Goal: Transaction & Acquisition: Subscribe to service/newsletter

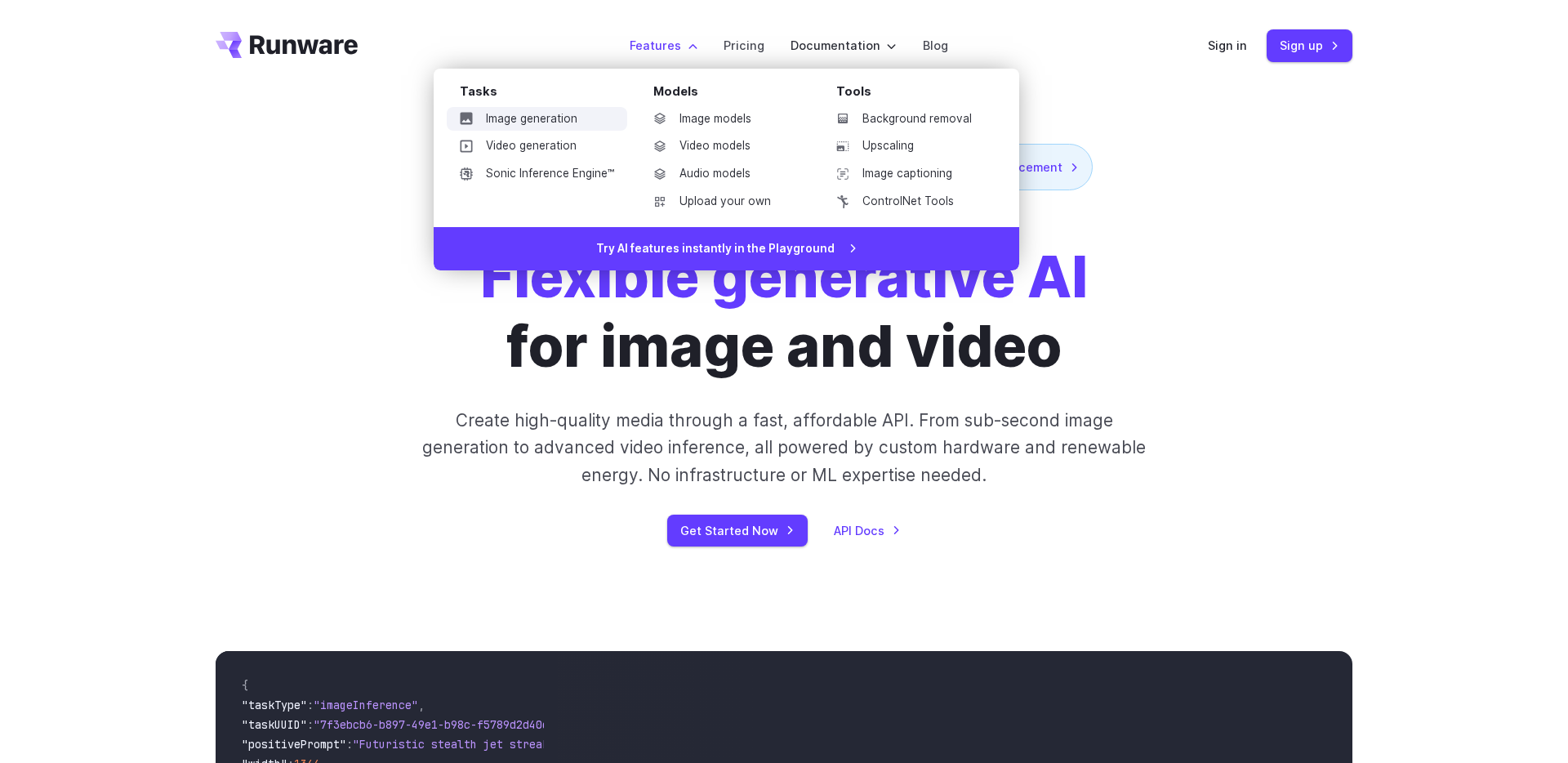
click at [558, 124] on link "Image generation" at bounding box center [537, 119] width 180 height 24
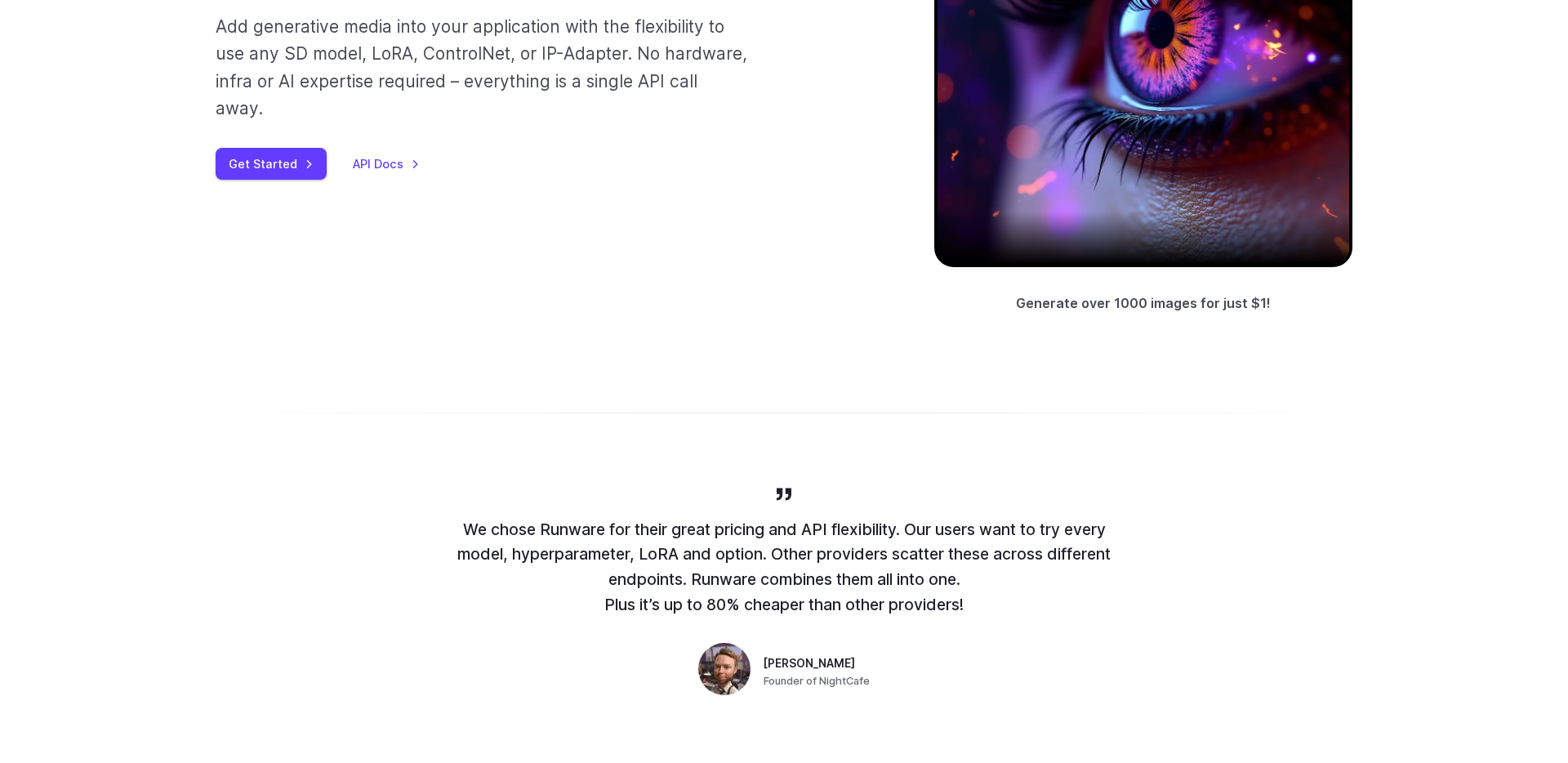
scroll to position [324, 0]
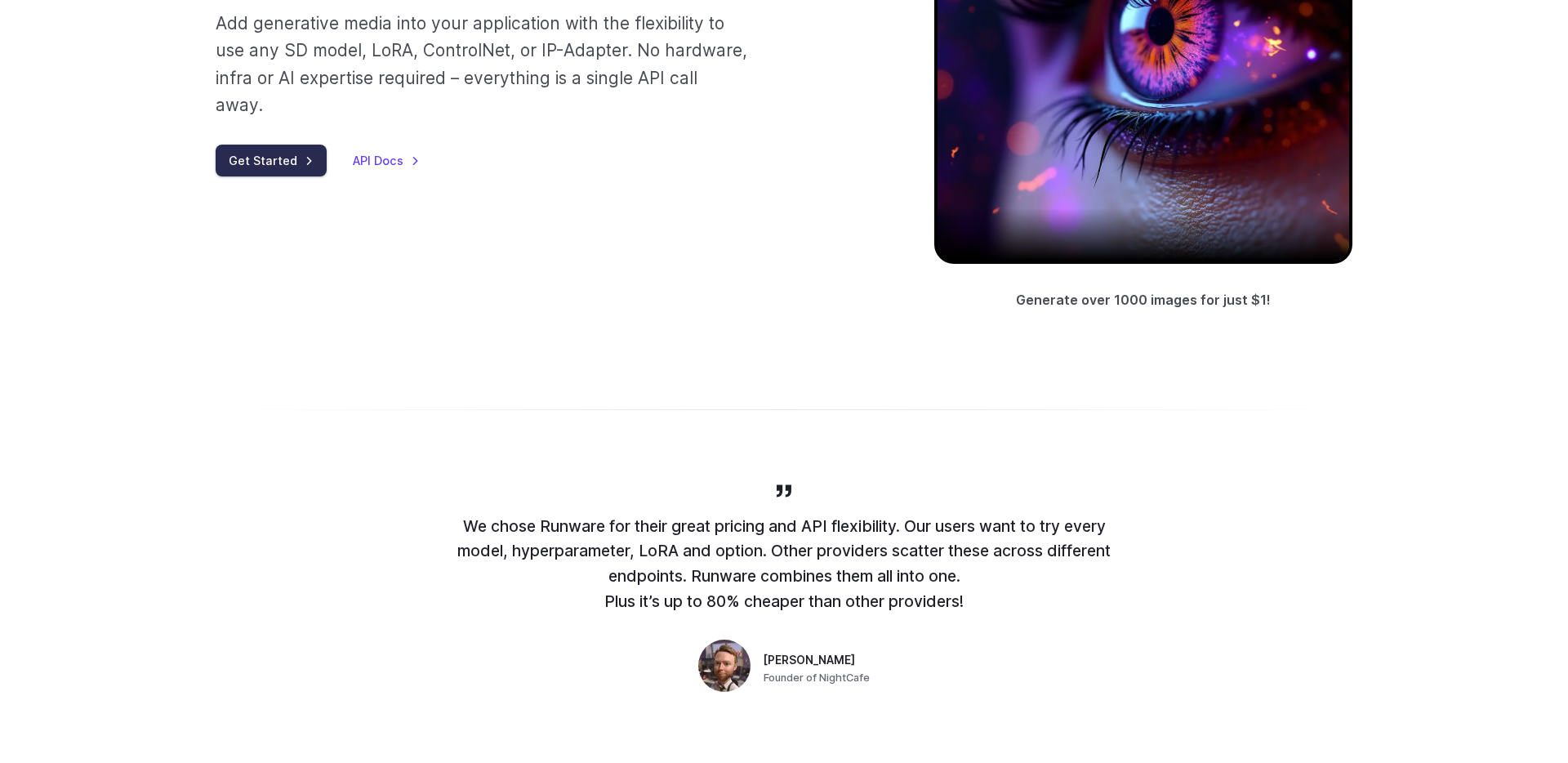
click at [308, 145] on link "Get Started" at bounding box center [271, 160] width 111 height 32
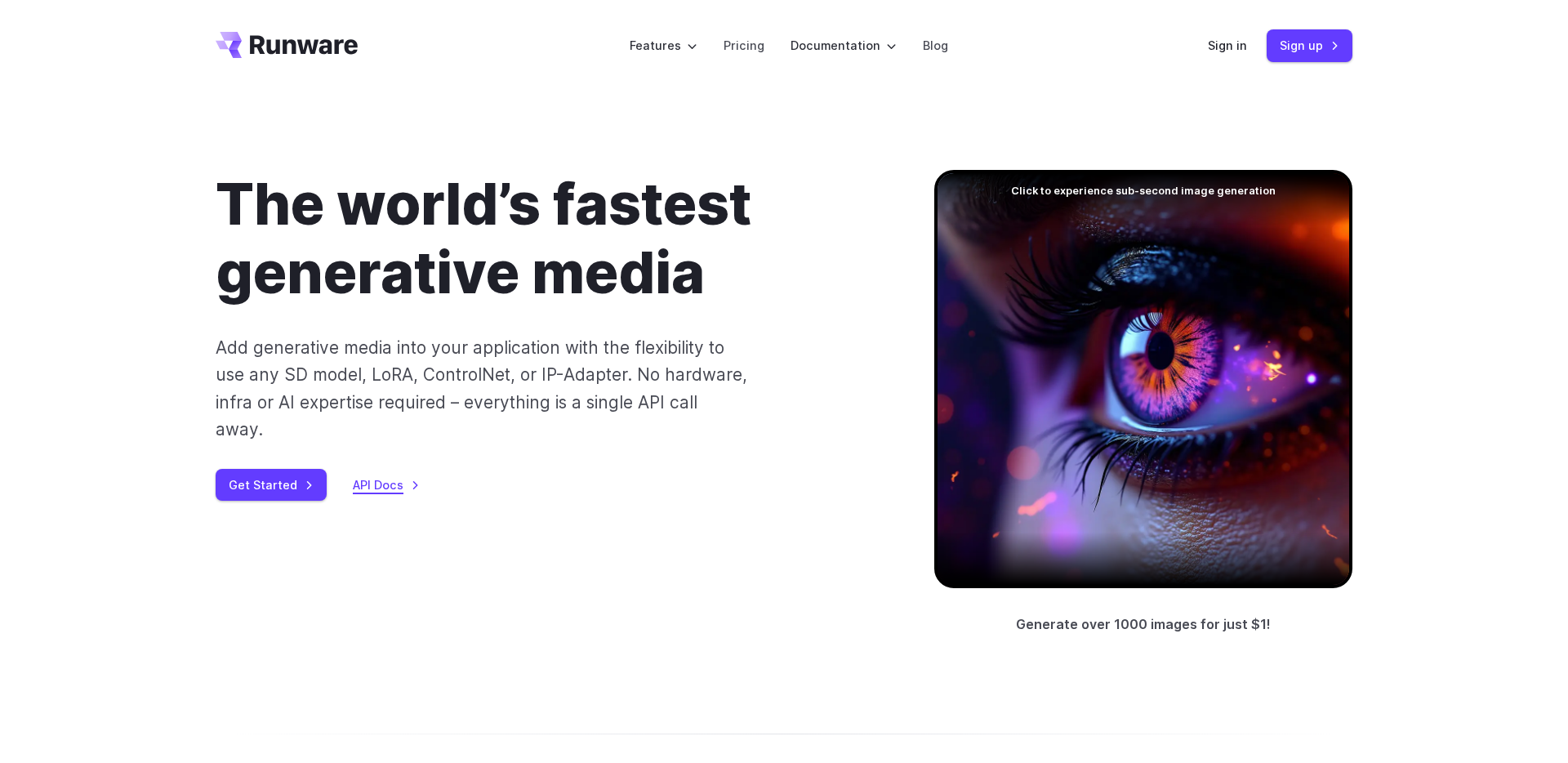
click at [406, 475] on link "API Docs" at bounding box center [387, 484] width 67 height 19
